Goal: Information Seeking & Learning: Learn about a topic

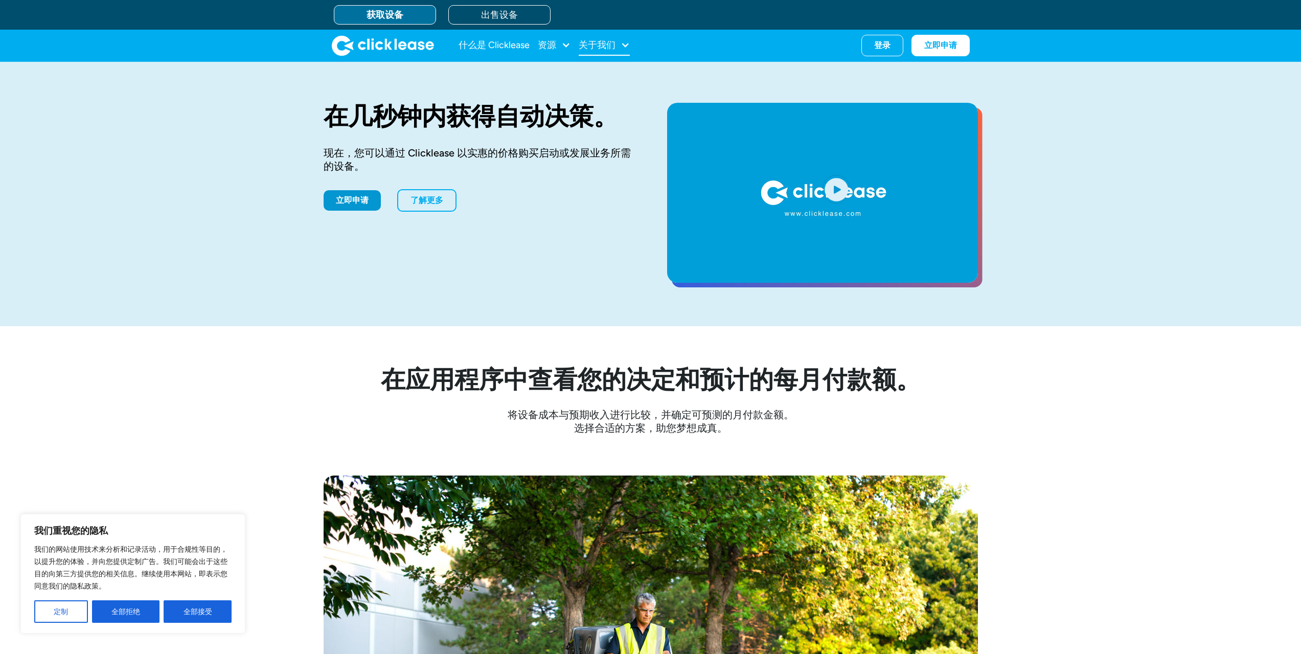
click at [615, 50] on font "关于我们" at bounding box center [597, 44] width 37 height 11
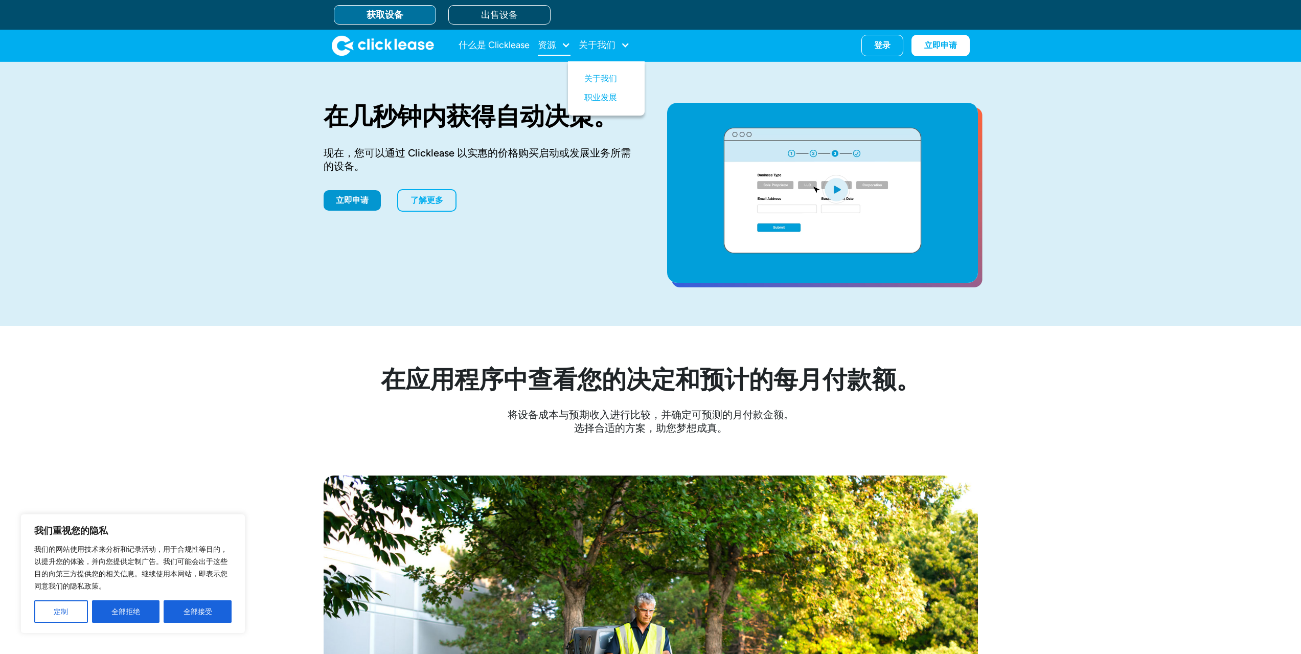
click at [555, 48] on font "资源" at bounding box center [547, 44] width 18 height 11
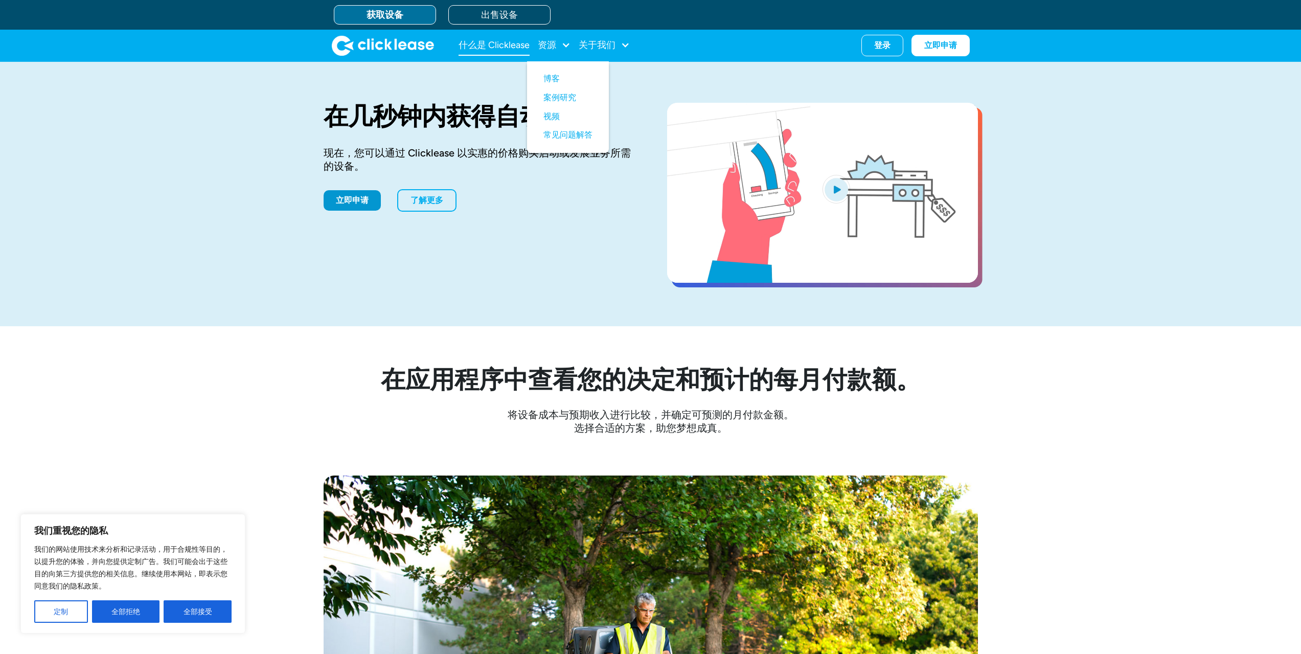
click at [495, 42] on font "什么是 Clicklease" at bounding box center [493, 44] width 71 height 11
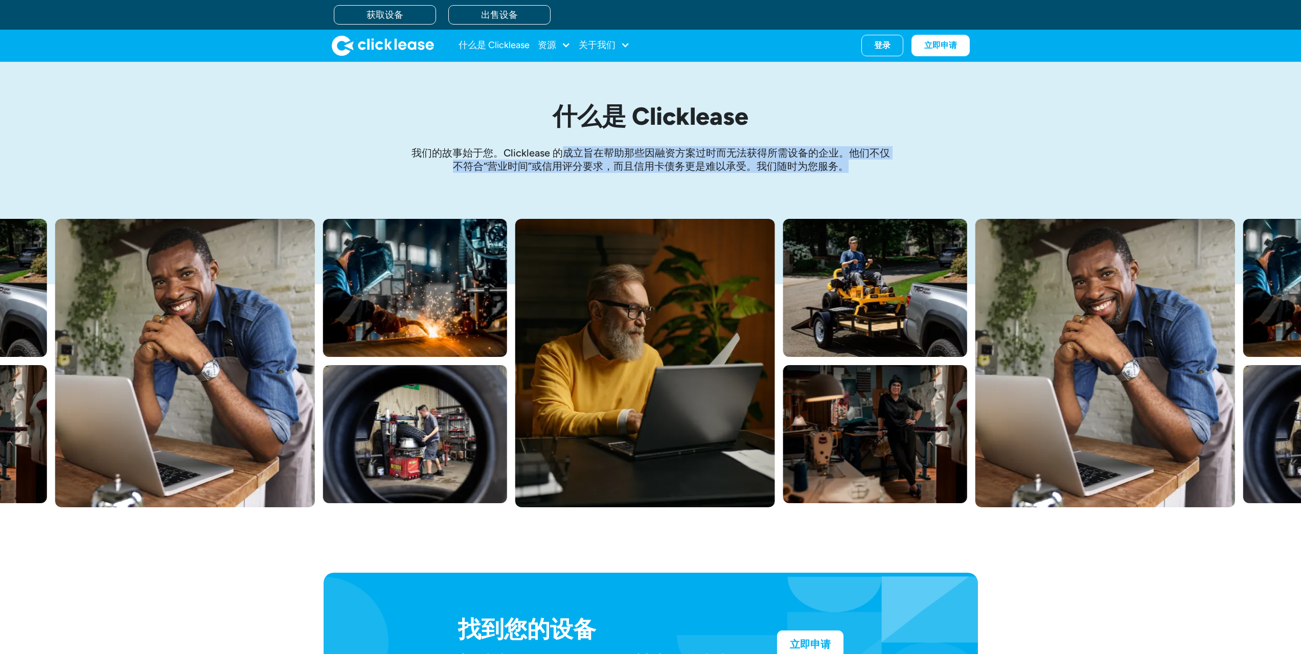
drag, startPoint x: 566, startPoint y: 150, endPoint x: 868, endPoint y: 161, distance: 302.3
click at [868, 161] on p "我们的故事始于您。Clicklease 的成立旨在帮助那些因融资方案过时而无法获得所需设备的企业。他们不仅不符合“营业时间”或信用评分要求，而且信用卡债务更是…" at bounding box center [650, 159] width 480 height 27
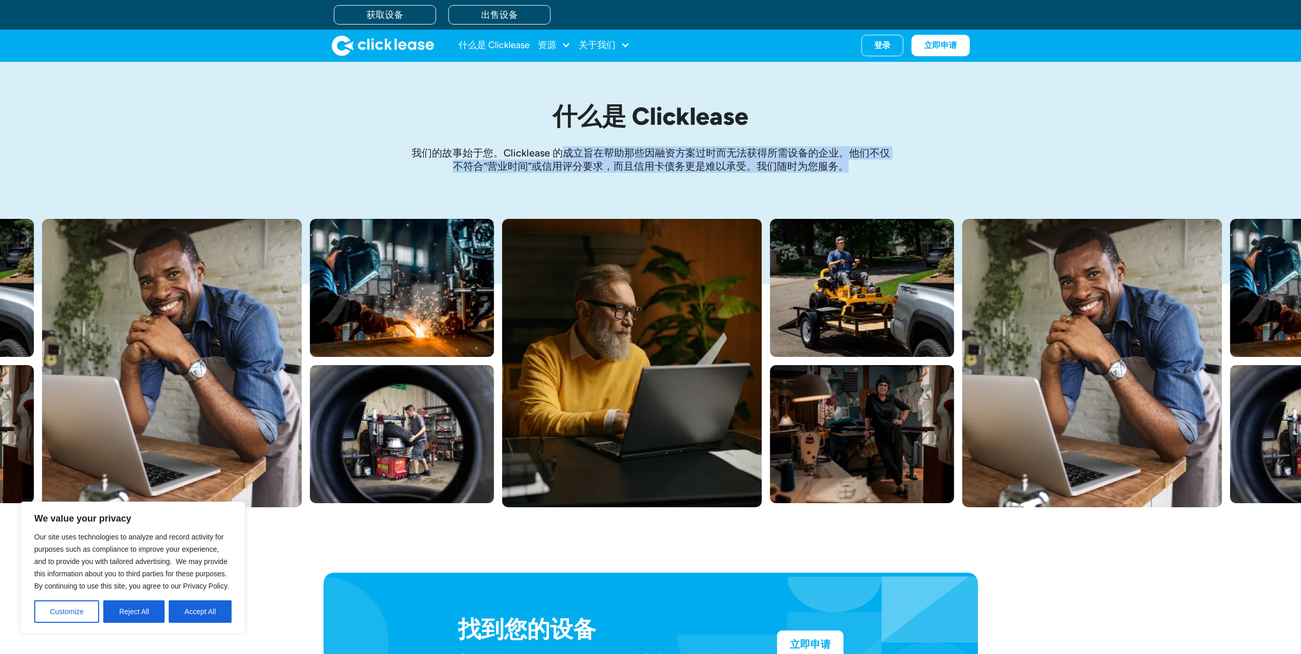
click at [868, 161] on p "我们的故事始于您。Clicklease 的成立旨在帮助那些因融资方案过时而无法获得所需设备的企业。他们不仅不符合“营业时间”或信用评分要求，而且信用卡债务更是…" at bounding box center [650, 159] width 480 height 27
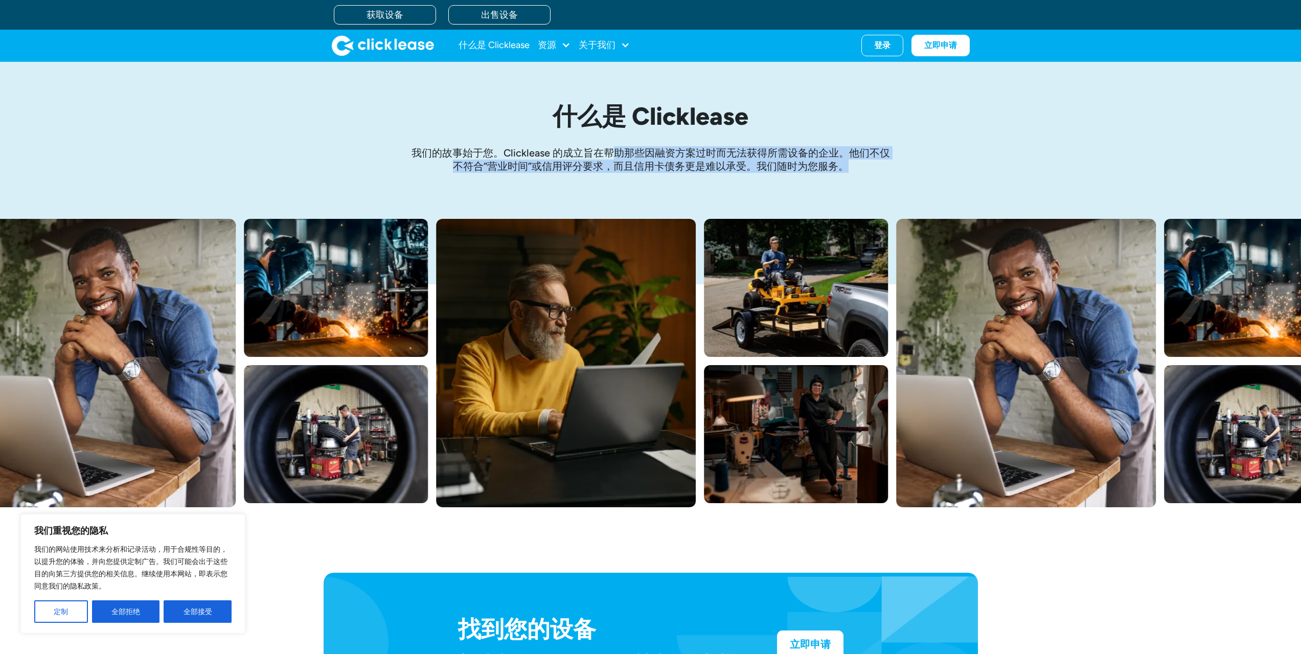
drag, startPoint x: 848, startPoint y: 163, endPoint x: 610, endPoint y: 148, distance: 238.6
click at [610, 148] on p "我们的故事始于您。Clicklease 的成立旨在帮助那些因融资方案过时而无法获得所需设备的企业。他们不仅不符合“营业时间”或信用评分要求，而且信用卡债务更是…" at bounding box center [650, 159] width 480 height 27
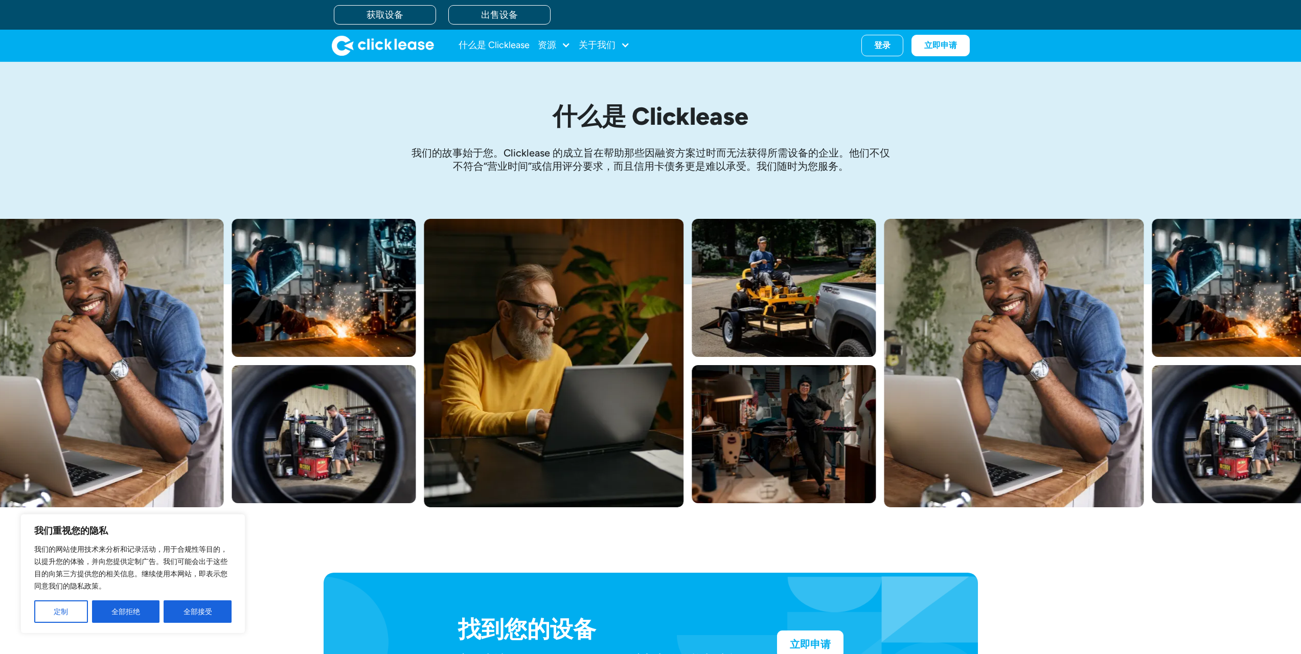
click at [598, 149] on font "我们的故事始于您。Clicklease 的成立旨在帮助那些因融资方案过时而无法获得所需设备的企业。他们不仅不符合“营业时间”或信用评分要求，而且信用卡债务更是…" at bounding box center [650, 160] width 478 height 26
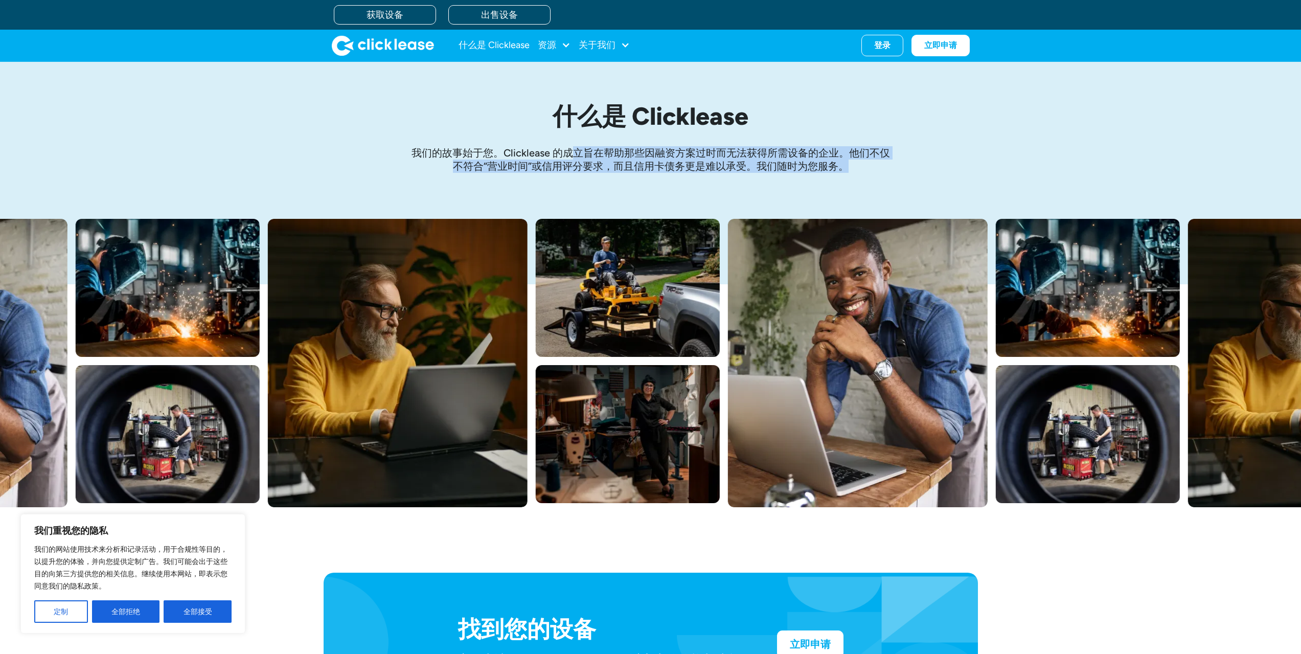
drag, startPoint x: 571, startPoint y: 148, endPoint x: 884, endPoint y: 164, distance: 313.7
click at [884, 164] on p "我们的故事始于您。Clicklease 的成立旨在帮助那些因融资方案过时而无法获得所需设备的企业。他们不仅不符合“营业时间”或信用评分要求，而且信用卡债务更是…" at bounding box center [650, 159] width 480 height 27
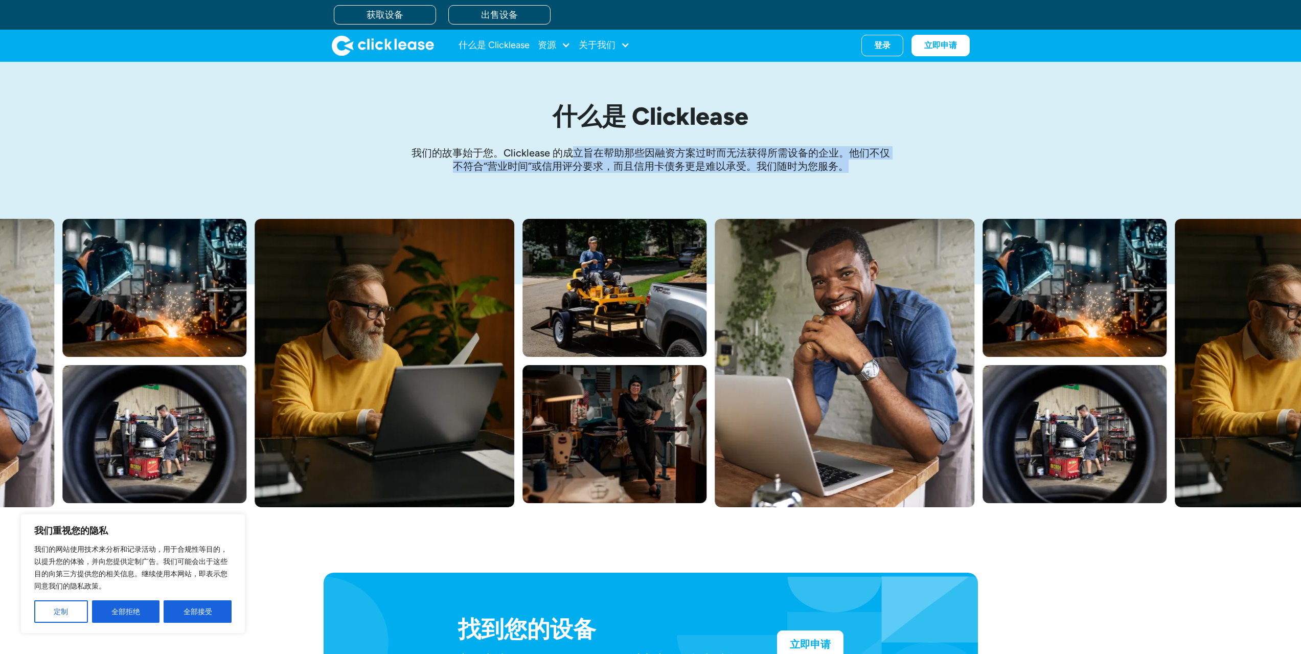
click at [884, 164] on p "我们的故事始于您。Clicklease 的成立旨在帮助那些因融资方案过时而无法获得所需设备的企业。他们不仅不符合“营业时间”或信用评分要求，而且信用卡债务更是…" at bounding box center [650, 159] width 480 height 27
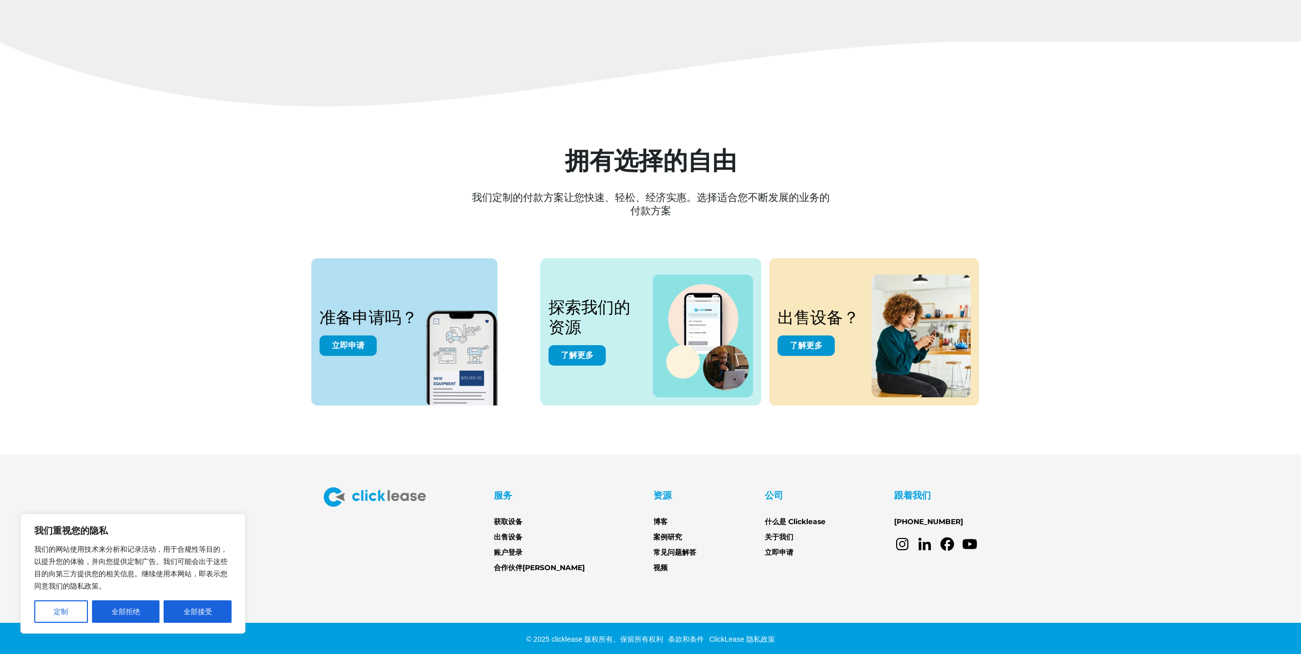
scroll to position [1213, 0]
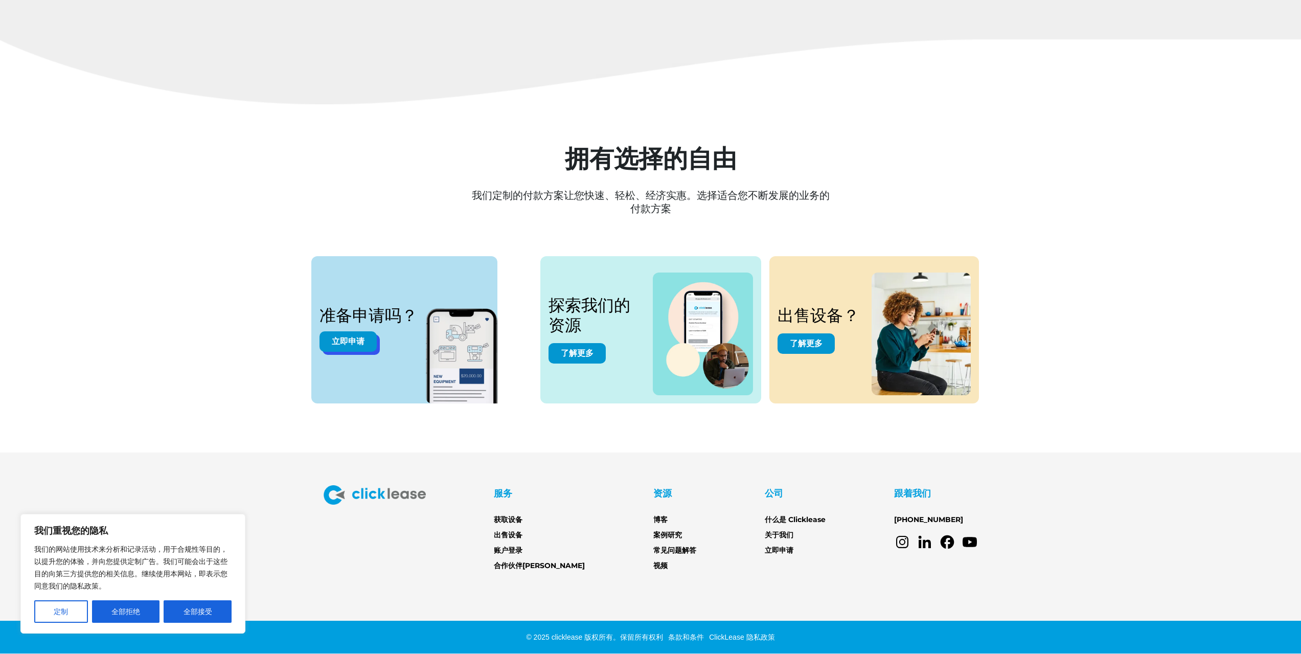
click at [337, 341] on font "立即申请" at bounding box center [348, 341] width 33 height 12
click at [216, 615] on button "全部接受" at bounding box center [198, 611] width 68 height 22
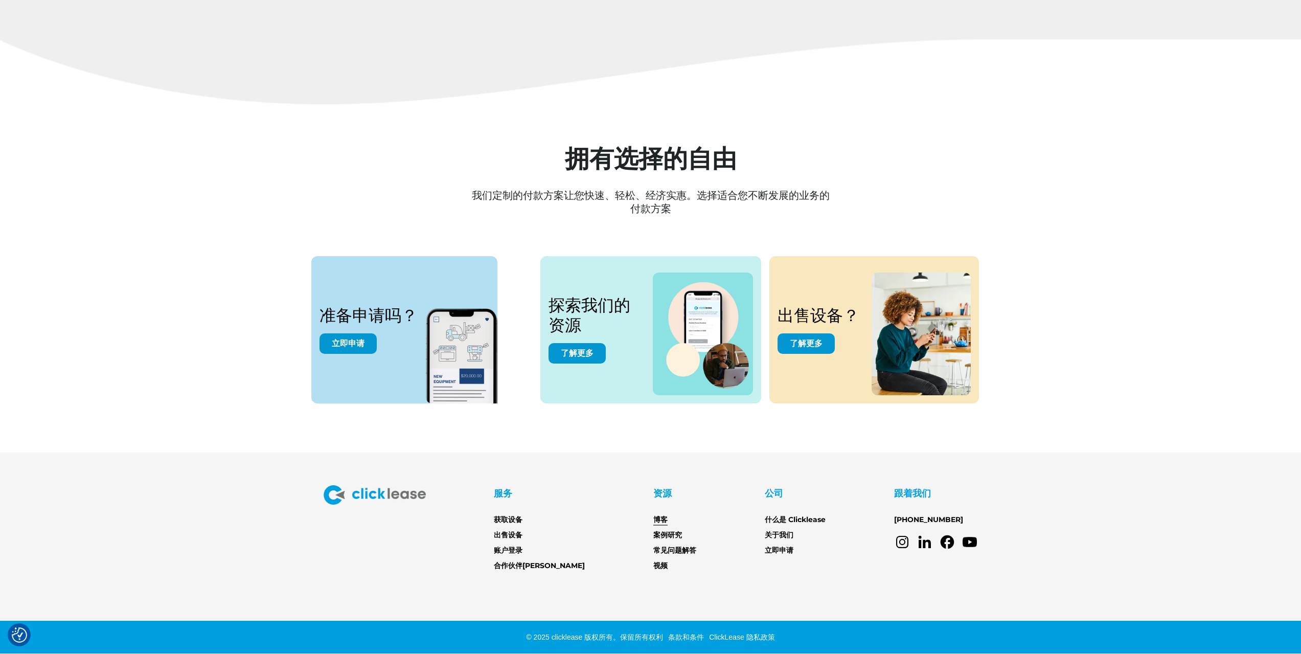
click at [653, 524] on link "博客" at bounding box center [660, 519] width 14 height 11
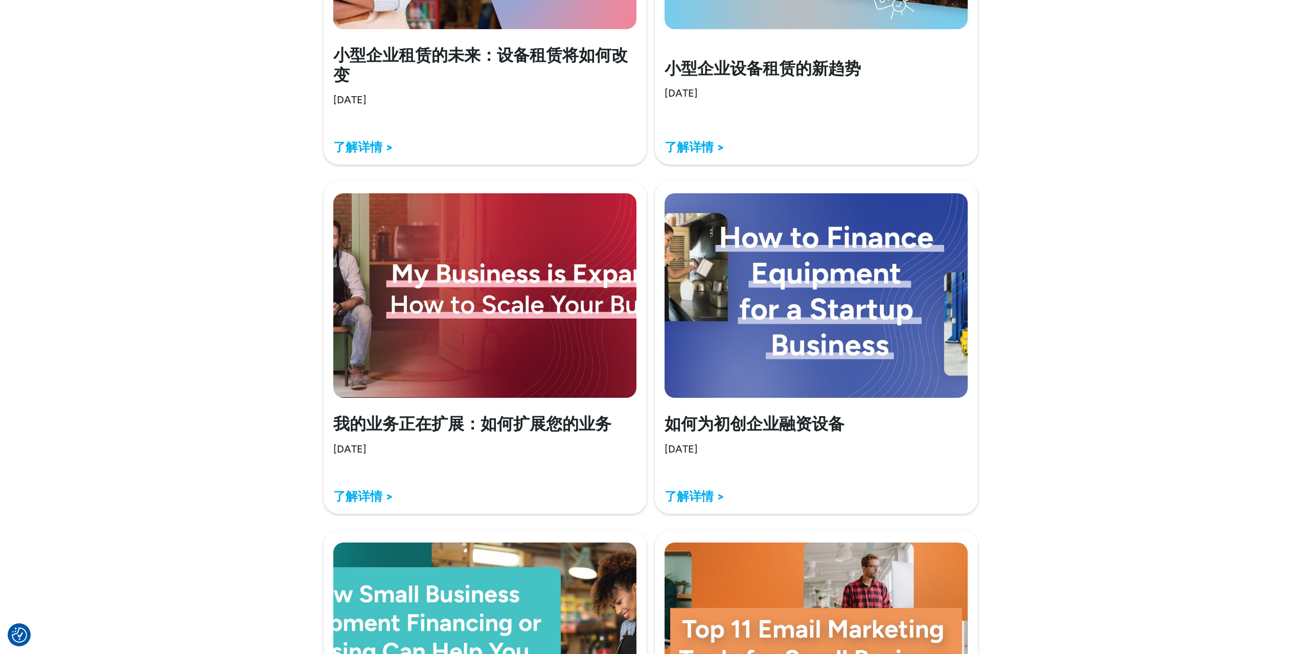
scroll to position [1278, 0]
